Goal: Task Accomplishment & Management: Complete application form

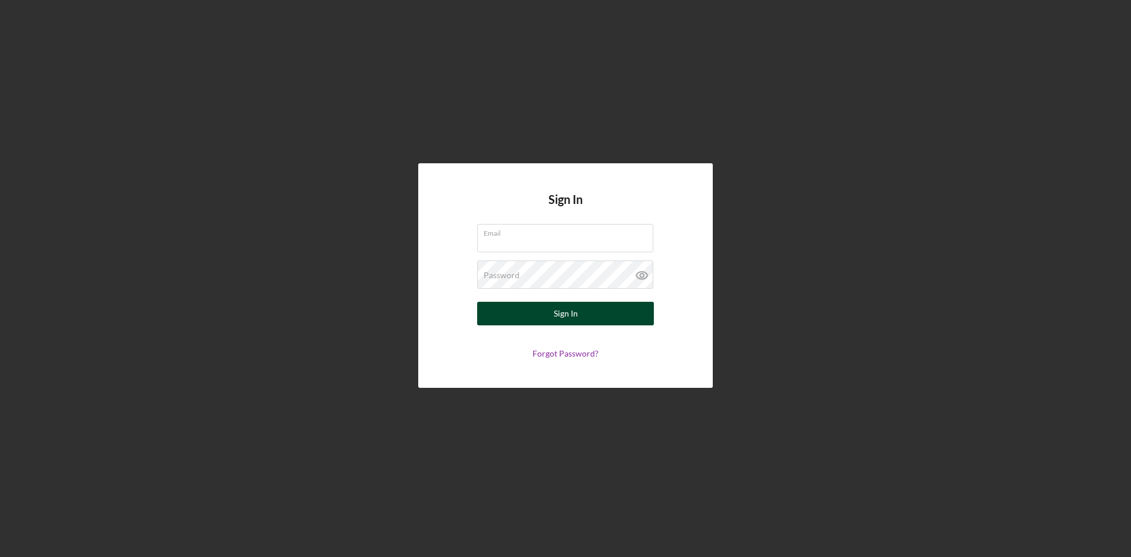
type input "[EMAIL_ADDRESS][DOMAIN_NAME]"
click at [560, 310] on div "Sign In" at bounding box center [566, 314] width 24 height 24
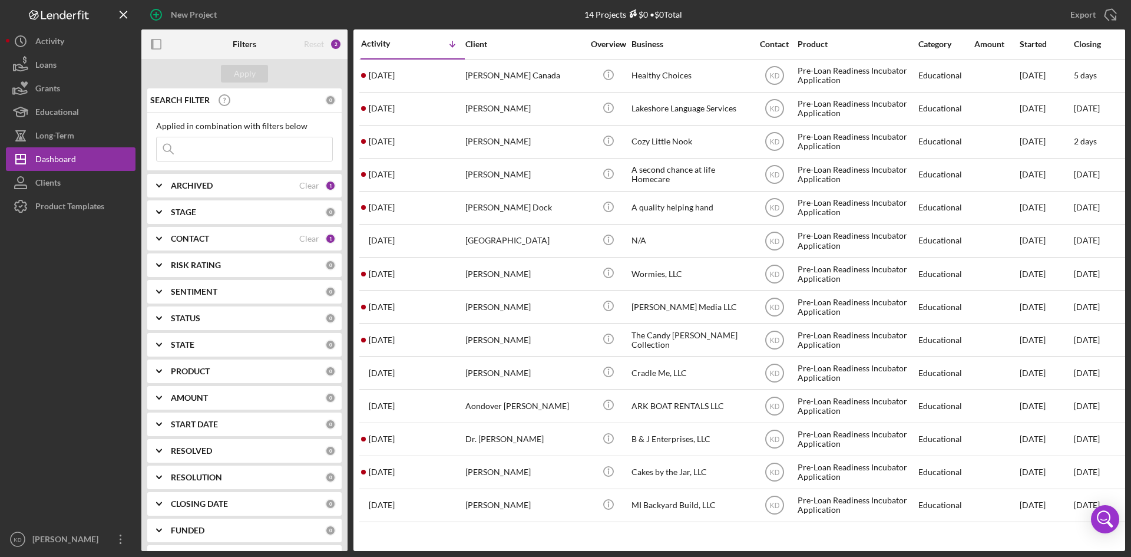
click at [225, 236] on div "CONTACT" at bounding box center [235, 238] width 128 height 9
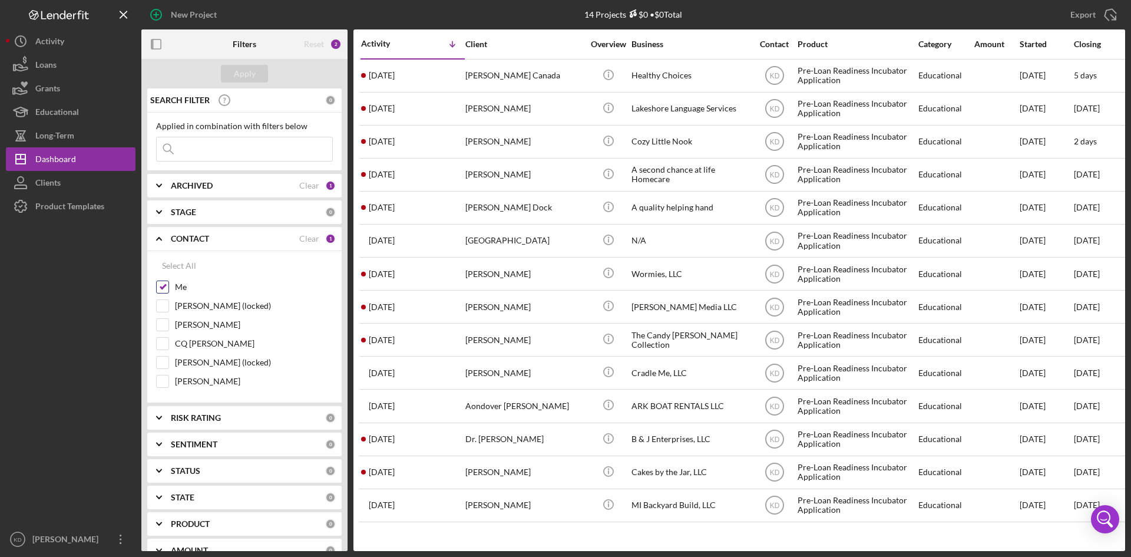
click at [161, 282] on input "Me" at bounding box center [163, 287] width 12 height 12
checkbox input "false"
click at [160, 322] on input "[PERSON_NAME]" at bounding box center [163, 325] width 12 height 12
checkbox input "true"
click at [249, 81] on div "Apply" at bounding box center [245, 74] width 22 height 18
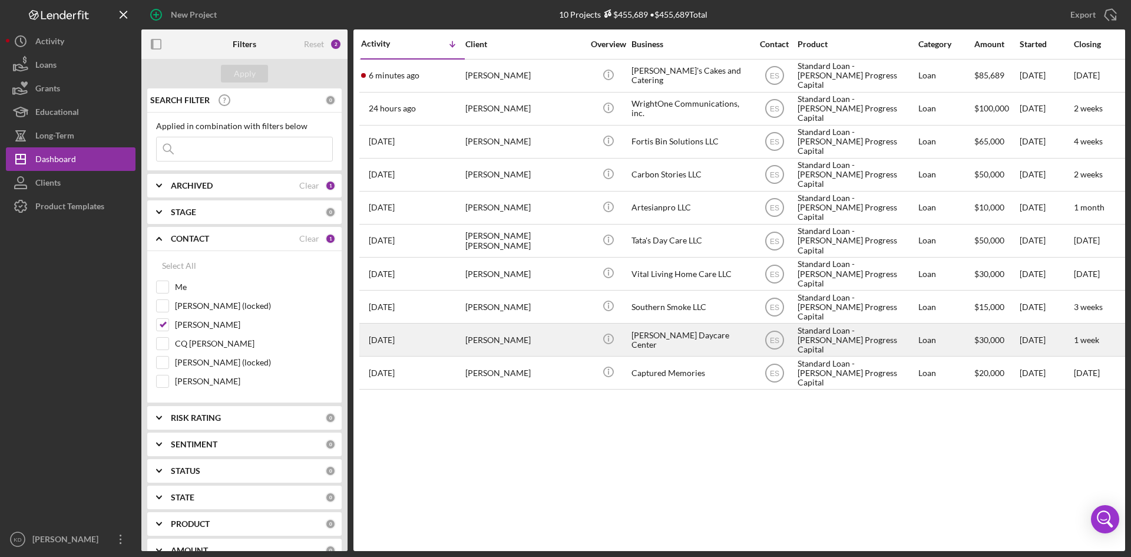
click at [507, 342] on div "[PERSON_NAME]" at bounding box center [524, 339] width 118 height 31
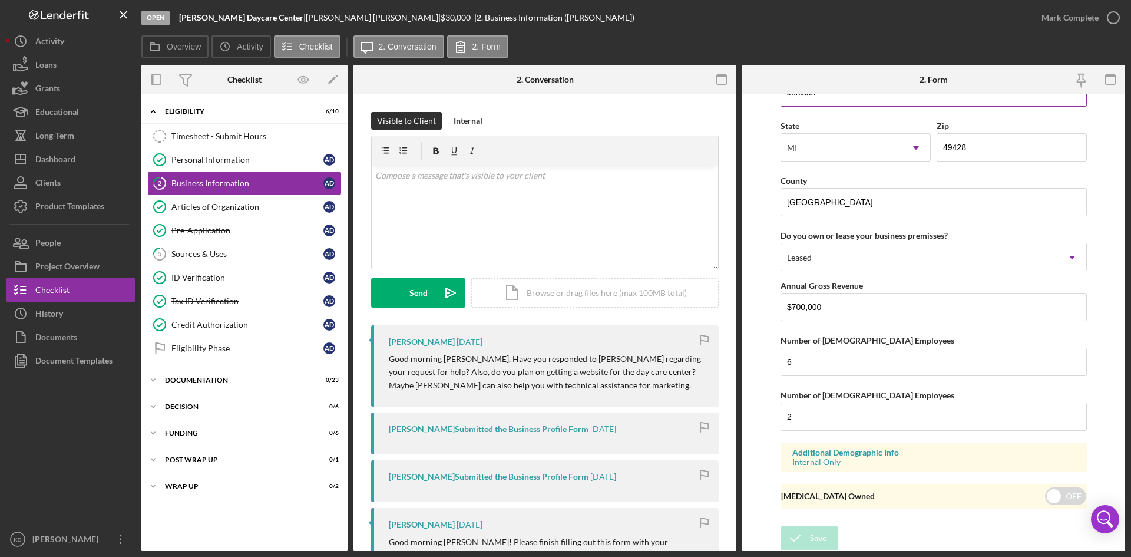
scroll to position [1070, 0]
click at [462, 120] on div "Internal" at bounding box center [468, 121] width 29 height 18
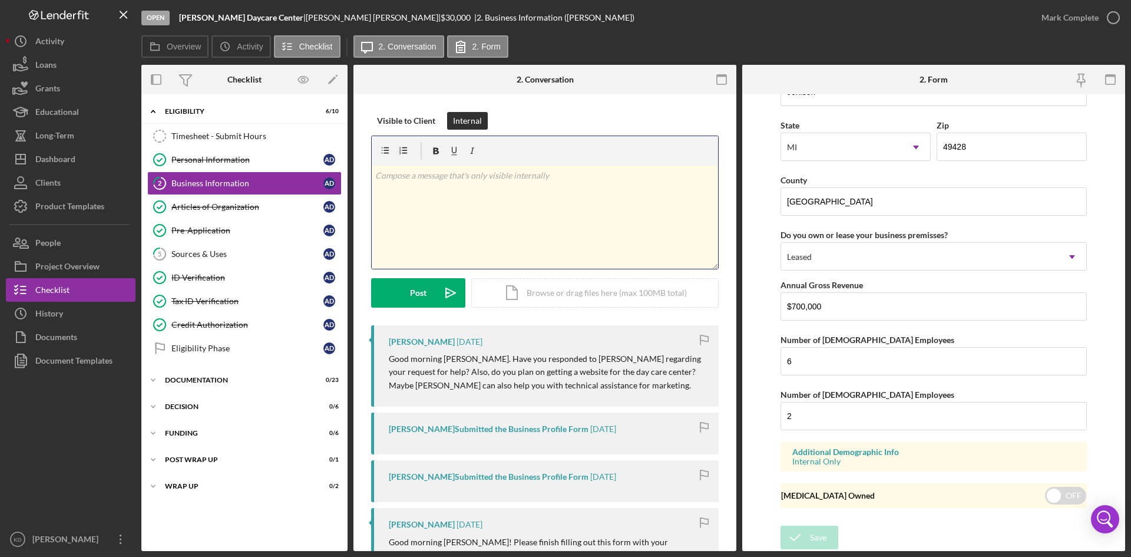
click at [526, 181] on p at bounding box center [545, 175] width 340 height 13
click at [396, 289] on button "Post Icon/icon-invite-send" at bounding box center [418, 292] width 94 height 29
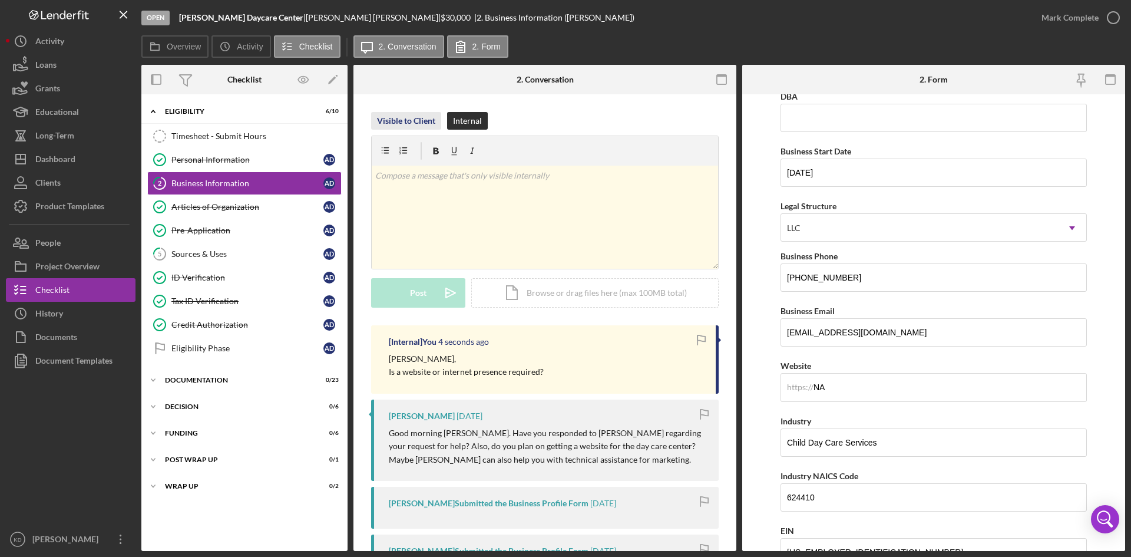
scroll to position [0, 0]
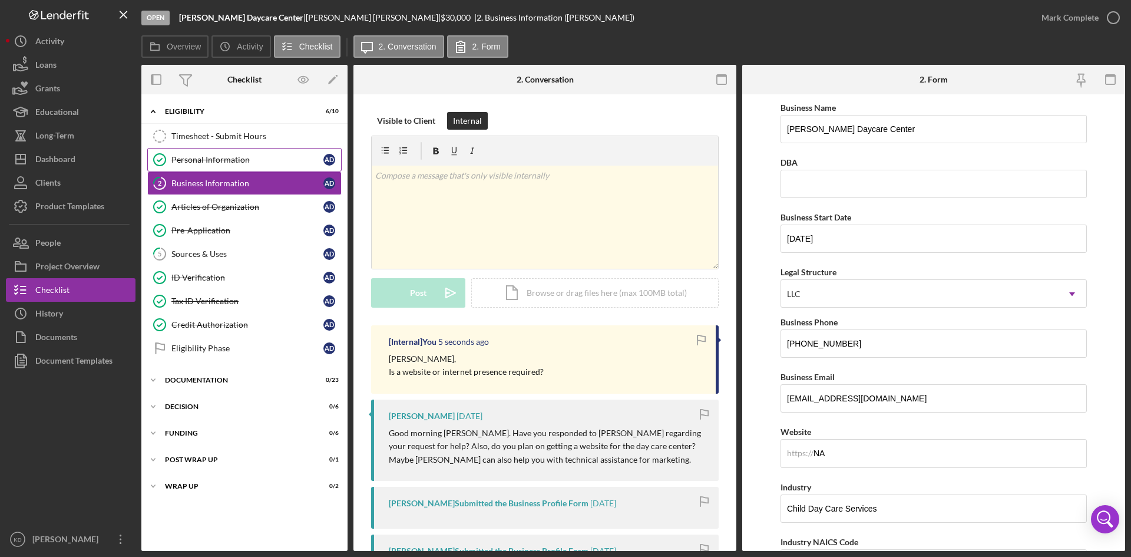
click at [219, 160] on div "Personal Information" at bounding box center [247, 159] width 152 height 9
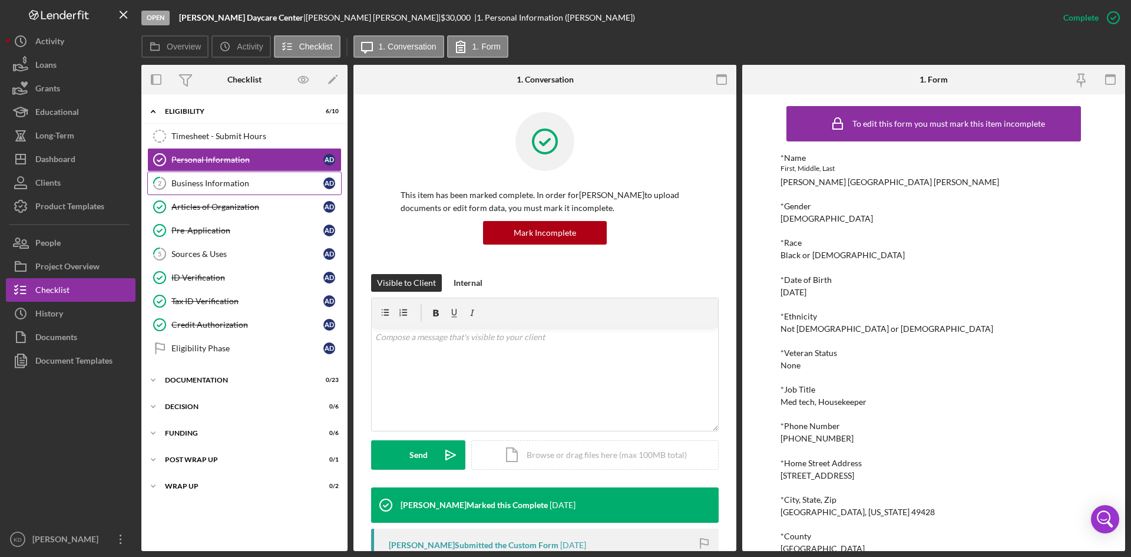
click at [272, 180] on div "Business Information" at bounding box center [247, 182] width 152 height 9
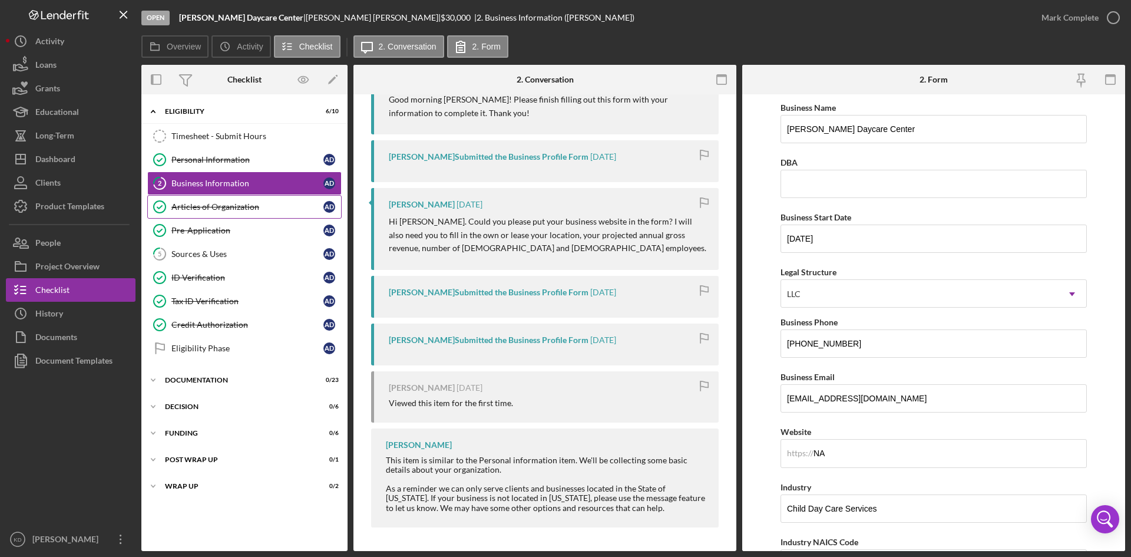
click at [237, 207] on div "Articles of Organization" at bounding box center [247, 206] width 152 height 9
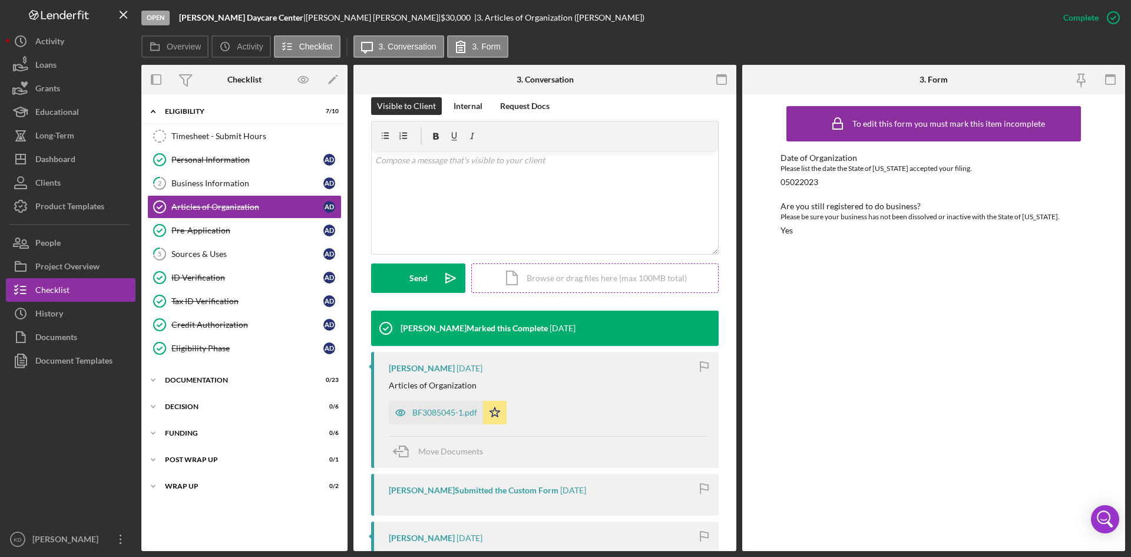
scroll to position [353, 0]
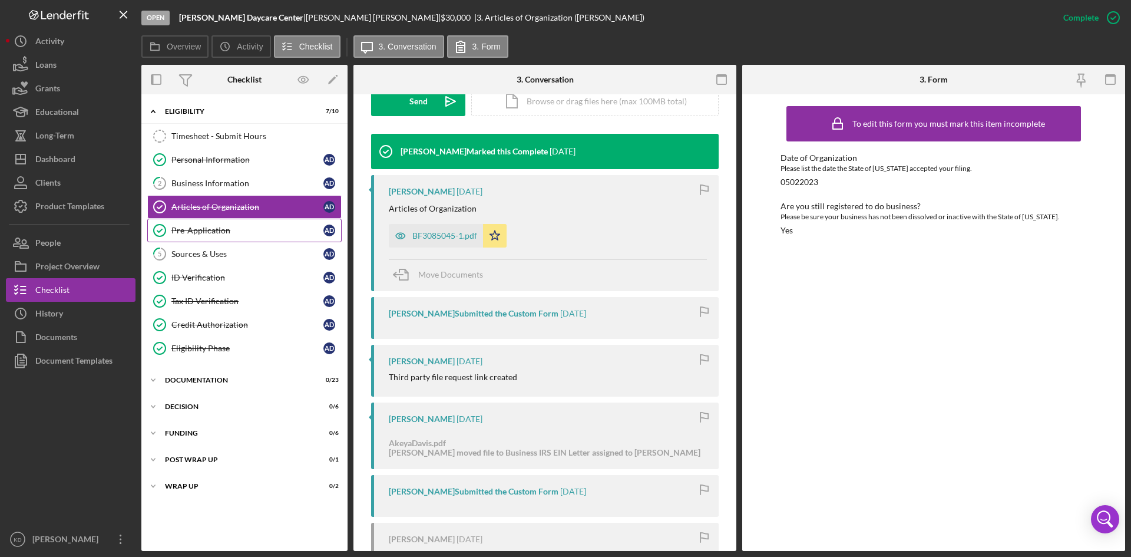
click at [214, 236] on link "Pre-Application Pre-Application A D" at bounding box center [244, 231] width 194 height 24
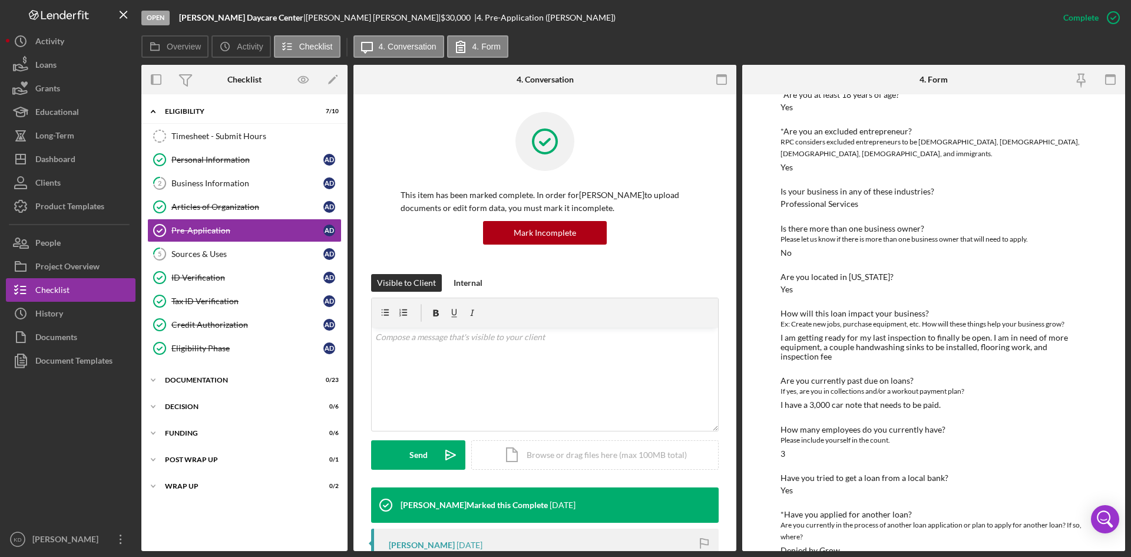
scroll to position [133, 0]
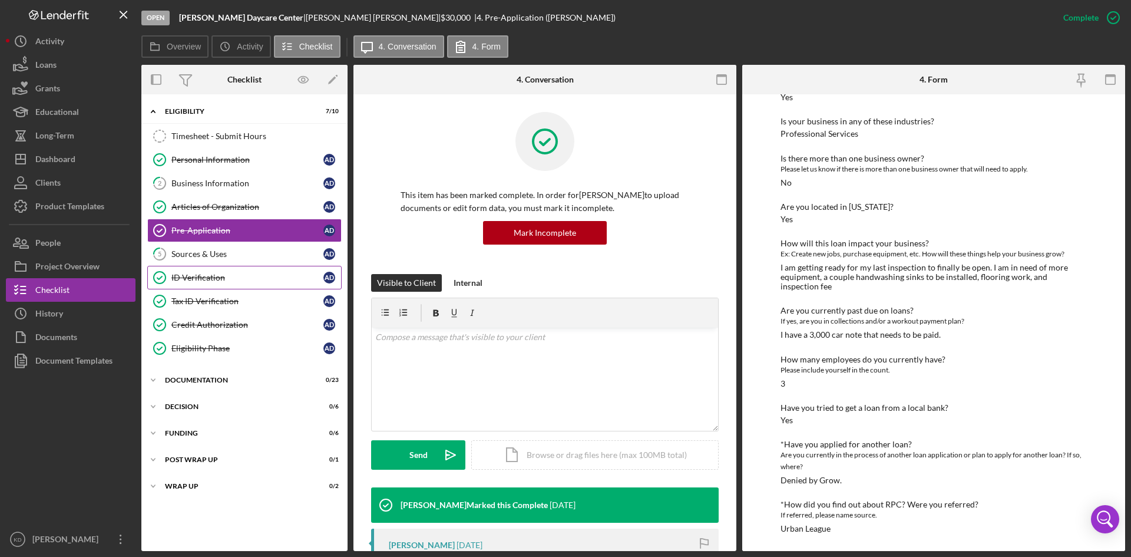
click at [230, 274] on div "ID Verification" at bounding box center [247, 277] width 152 height 9
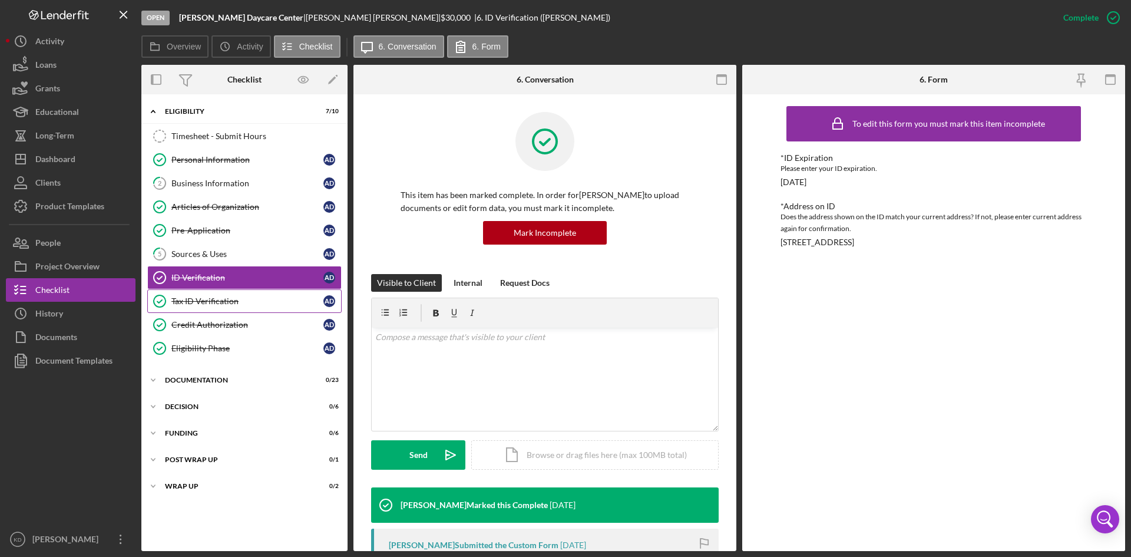
click at [233, 305] on div "Tax ID Verification" at bounding box center [247, 300] width 152 height 9
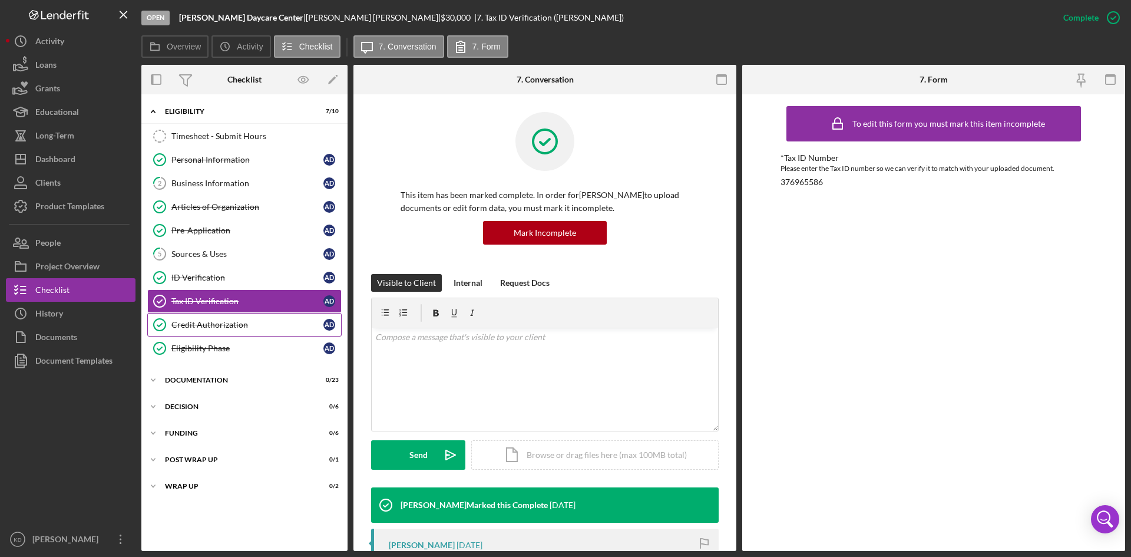
click at [237, 328] on div "Credit Authorization" at bounding box center [247, 324] width 152 height 9
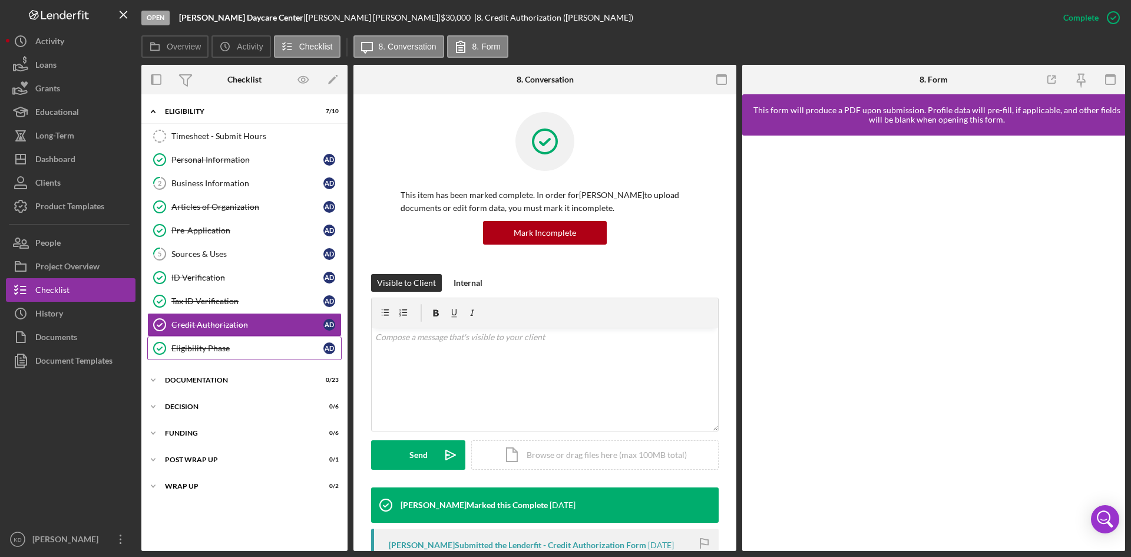
click at [237, 348] on div "Eligibility Phase" at bounding box center [247, 347] width 152 height 9
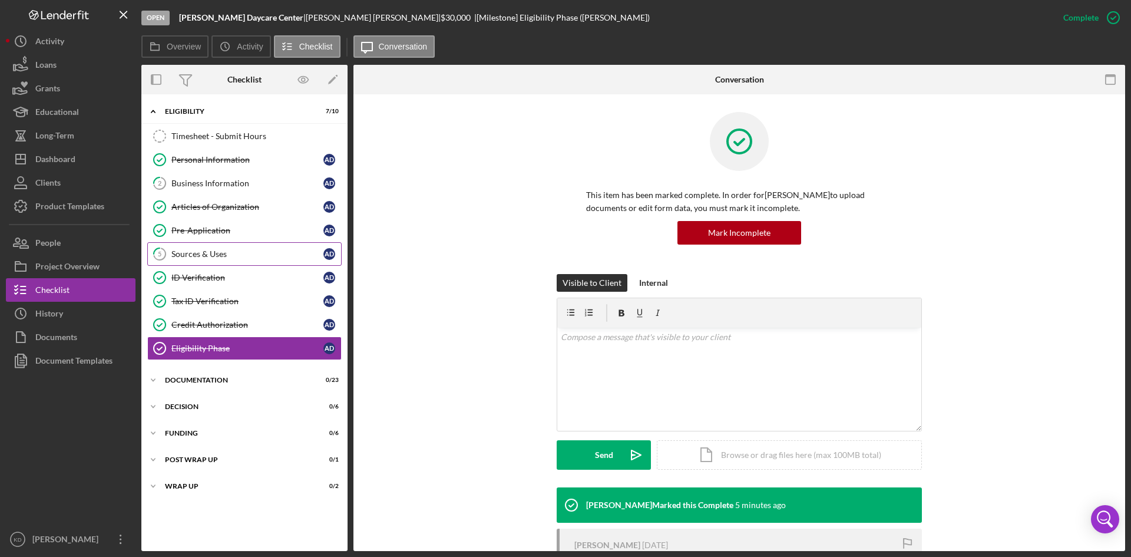
click at [240, 256] on div "Sources & Uses" at bounding box center [247, 253] width 152 height 9
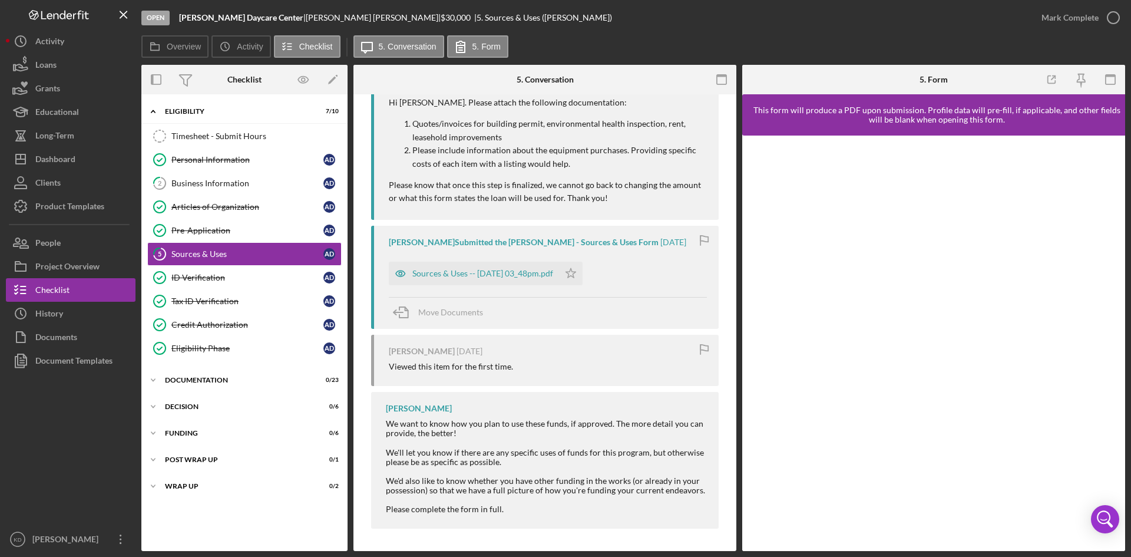
scroll to position [257, 0]
click at [492, 273] on div "Sources & Uses -- [DATE] 03_48pm.pdf" at bounding box center [482, 271] width 141 height 9
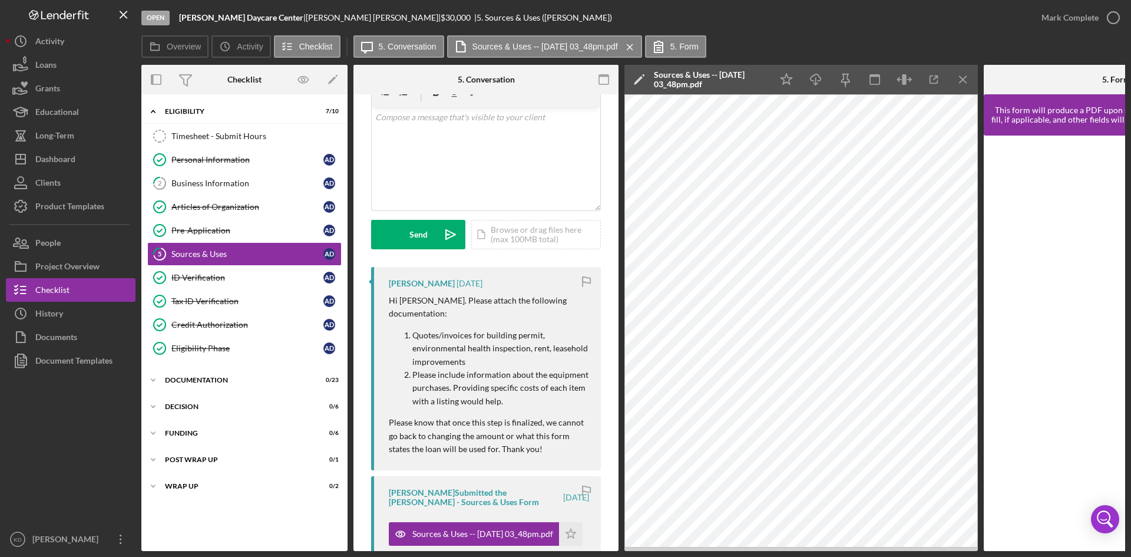
scroll to position [0, 0]
